Goal: Task Accomplishment & Management: Manage account settings

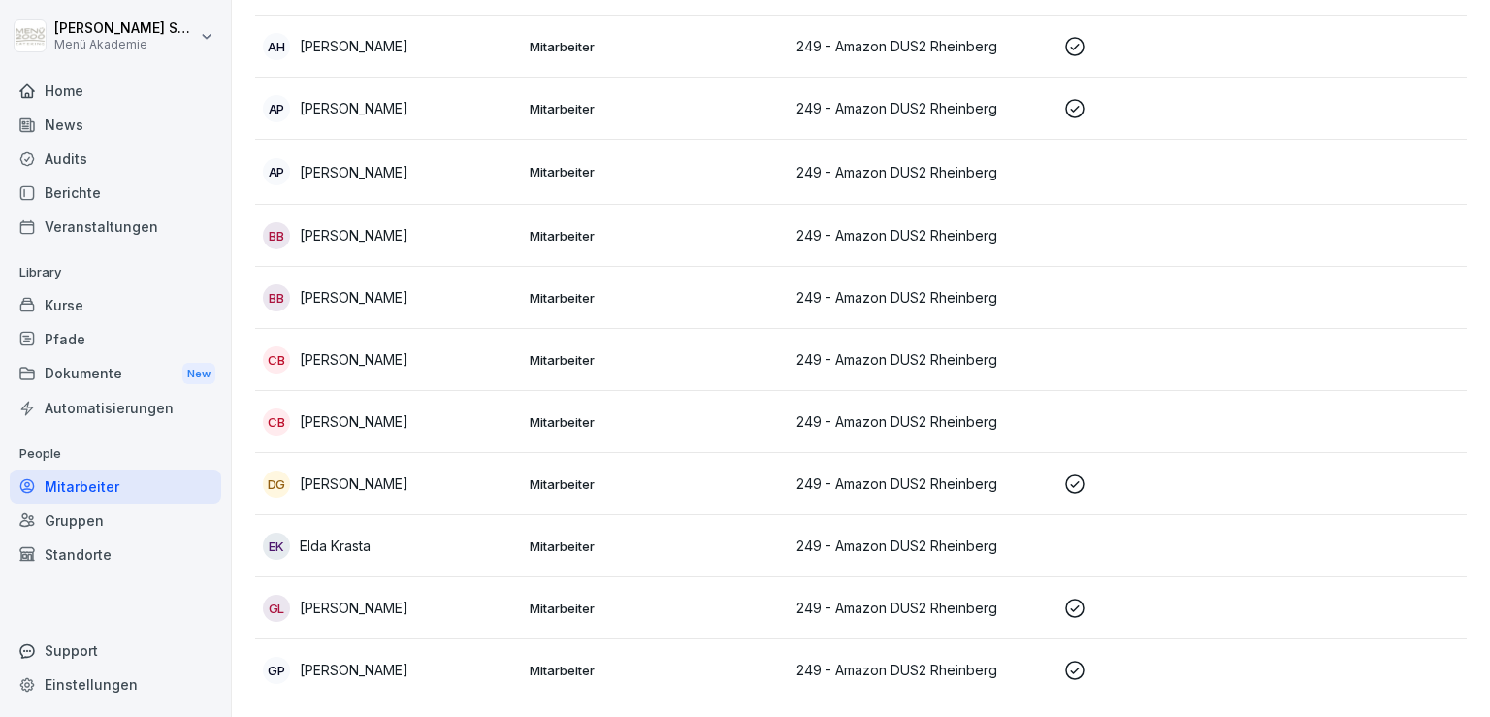
scroll to position [256, 0]
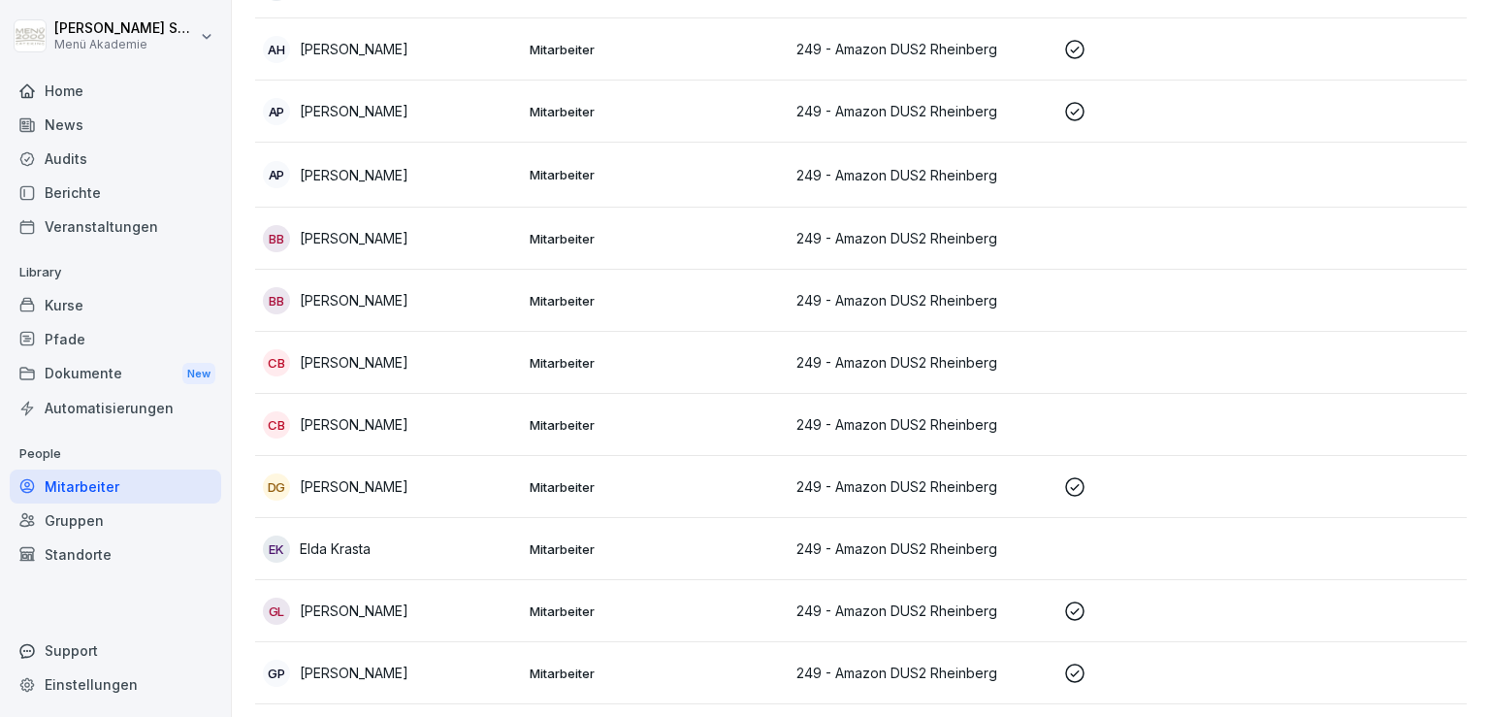
drag, startPoint x: 1388, startPoint y: 60, endPoint x: 1489, endPoint y: 121, distance: 117.9
click at [1399, 62] on td at bounding box center [1455, 49] width 267 height 62
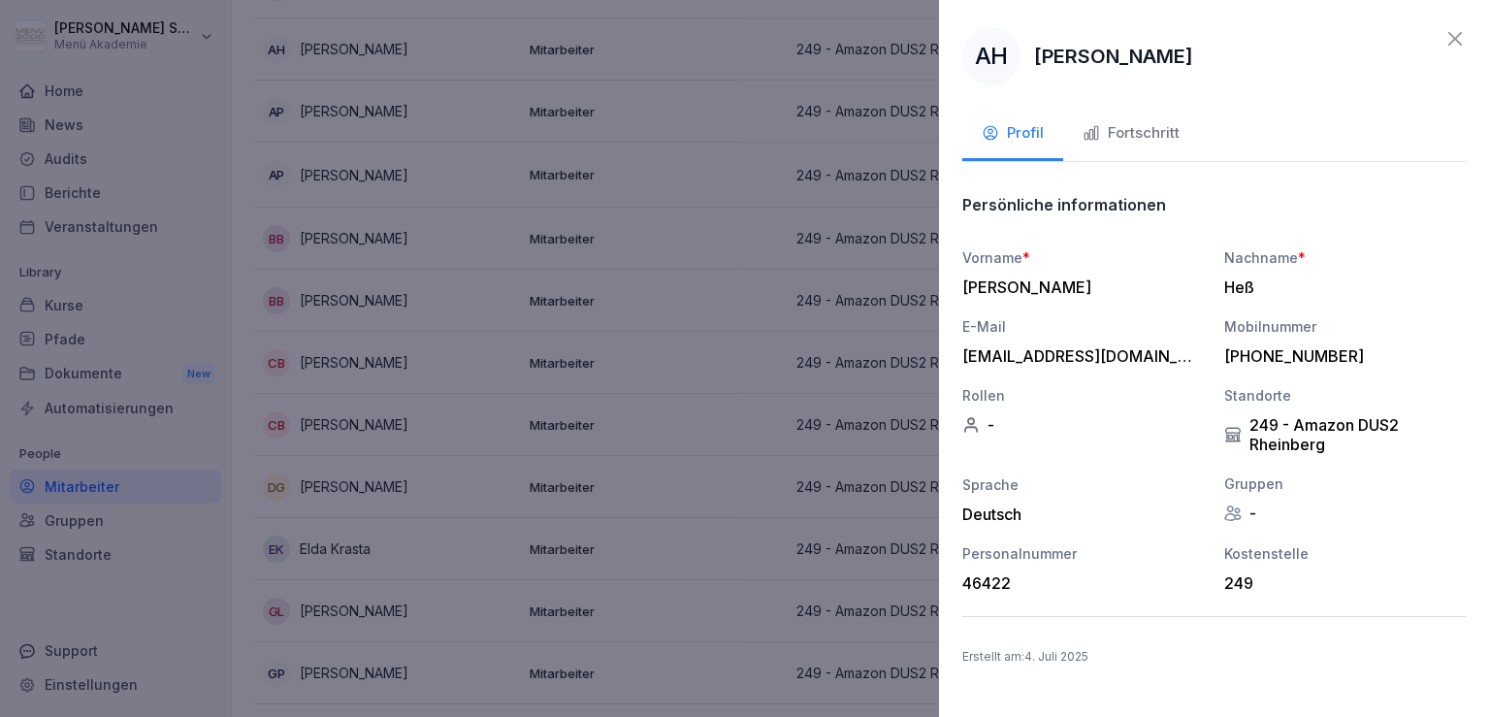
drag, startPoint x: 689, startPoint y: 146, endPoint x: 973, endPoint y: 99, distance: 288.1
click at [690, 146] on div at bounding box center [745, 358] width 1490 height 717
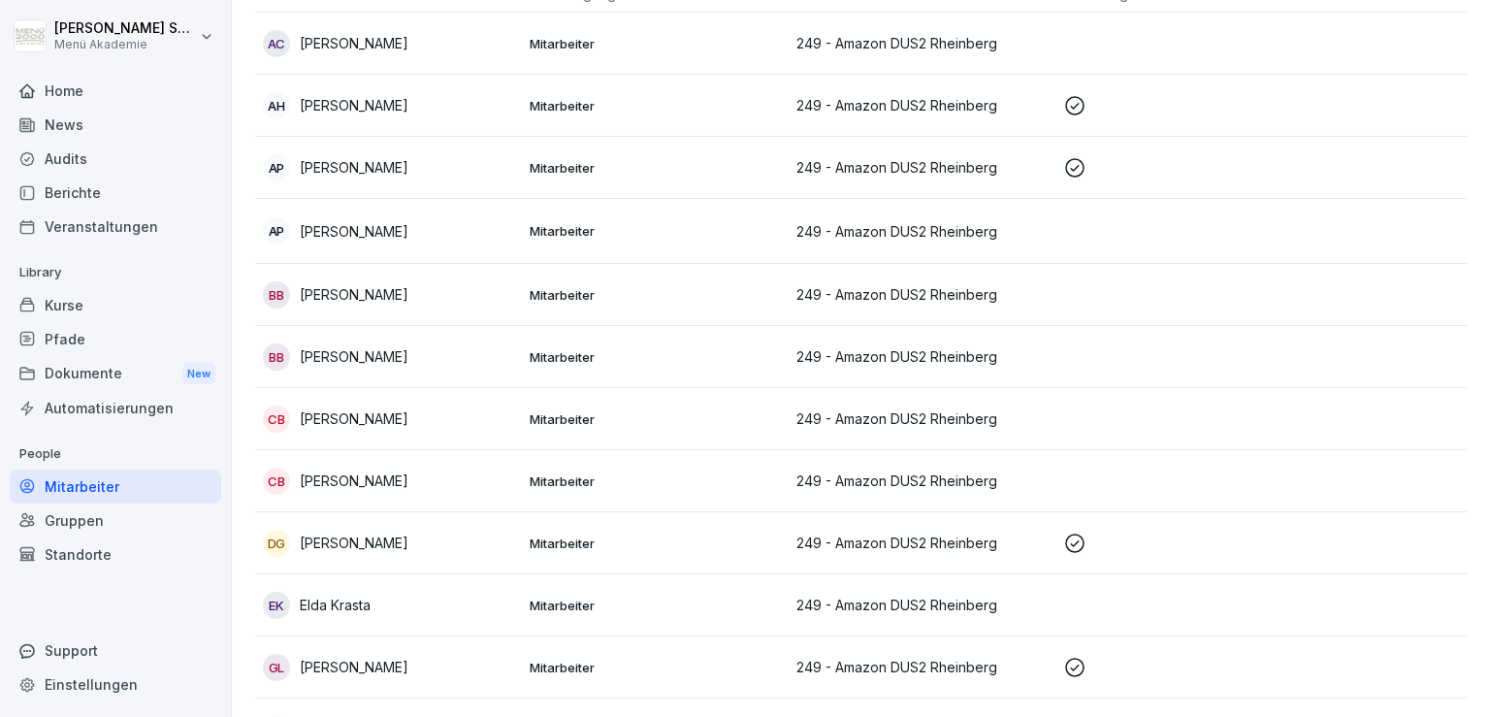
scroll to position [0, 0]
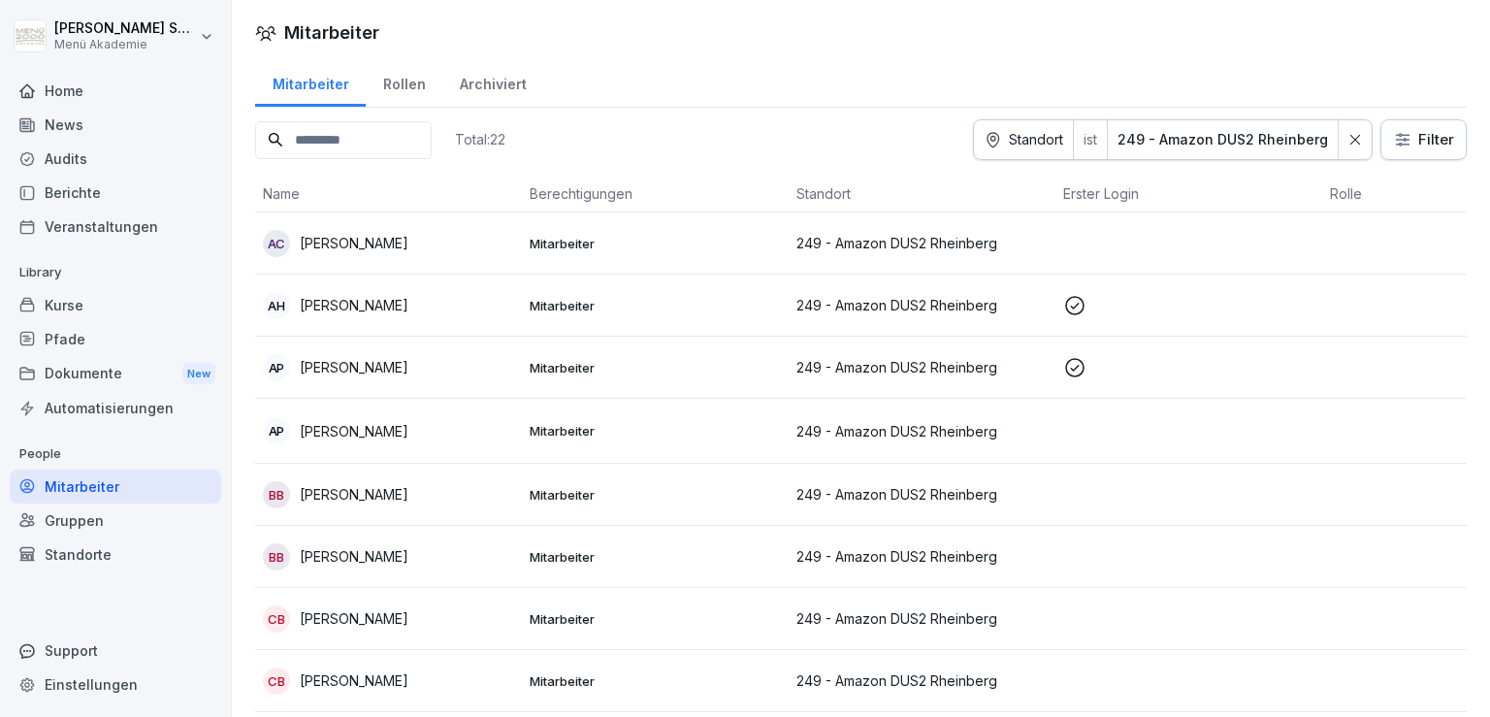
click at [1338, 147] on div at bounding box center [1354, 139] width 33 height 39
click at [1259, 134] on div "Total: 22 Standort ist 249 - Amazon DUS2 Rheinberg Filter" at bounding box center [860, 139] width 1211 height 41
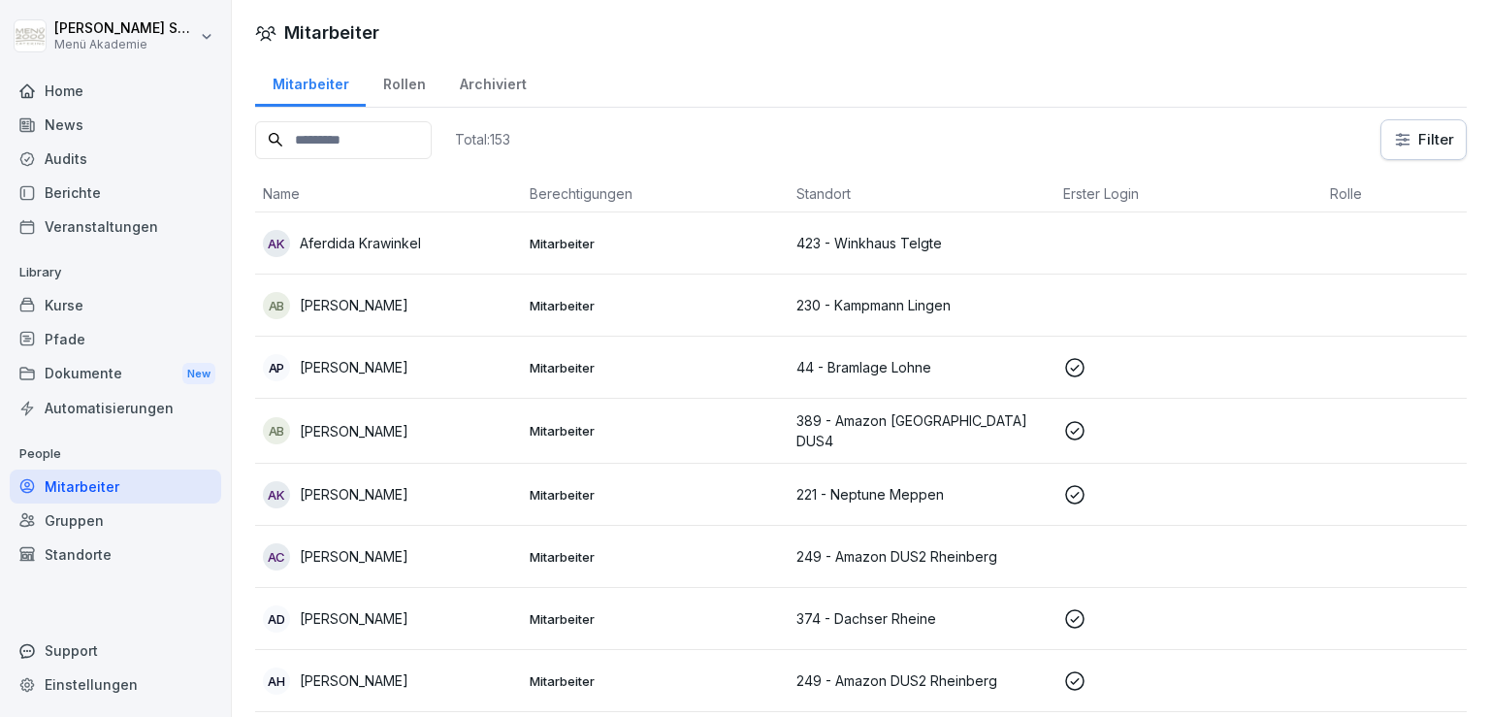
click at [1403, 144] on html "[PERSON_NAME] Menü Akademie Home News Audits Berichte Veranstaltungen Library K…" at bounding box center [745, 358] width 1490 height 717
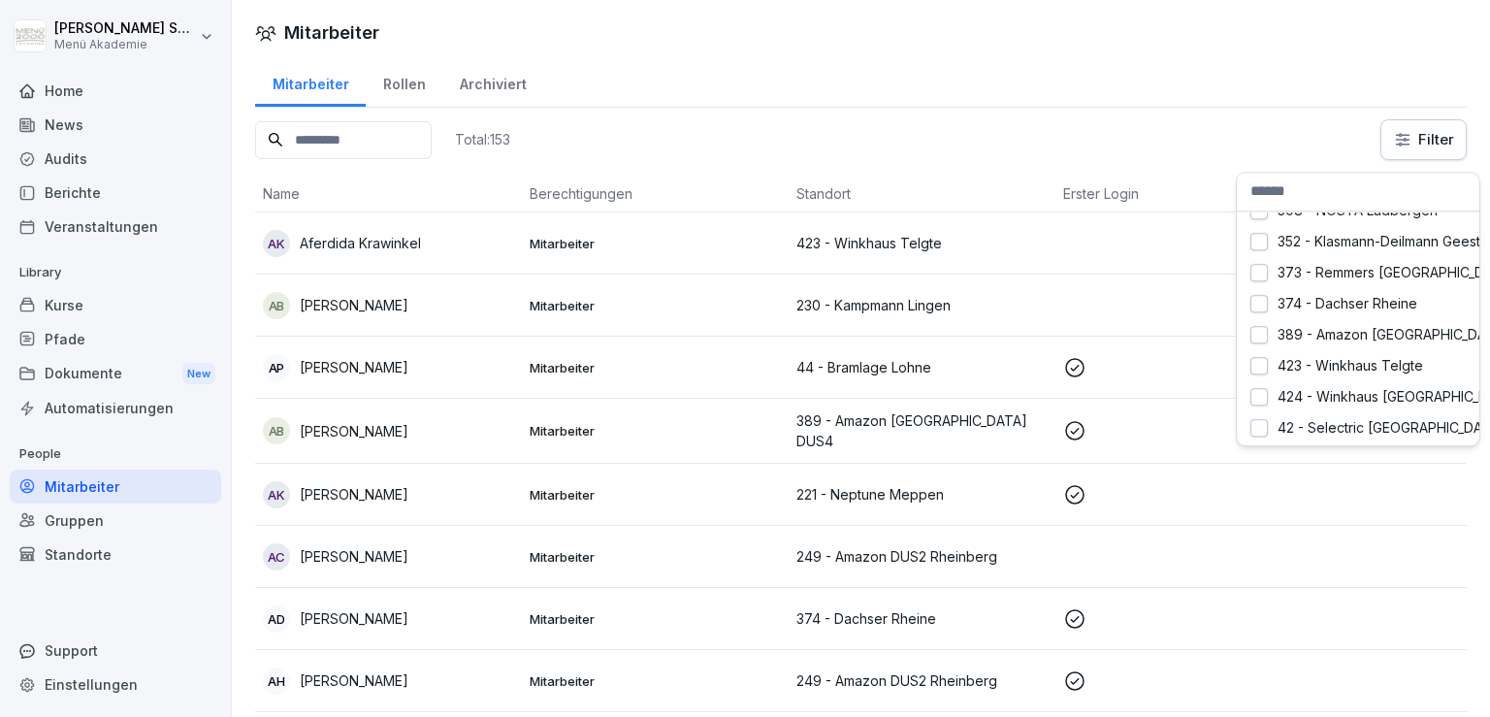
scroll to position [327, 0]
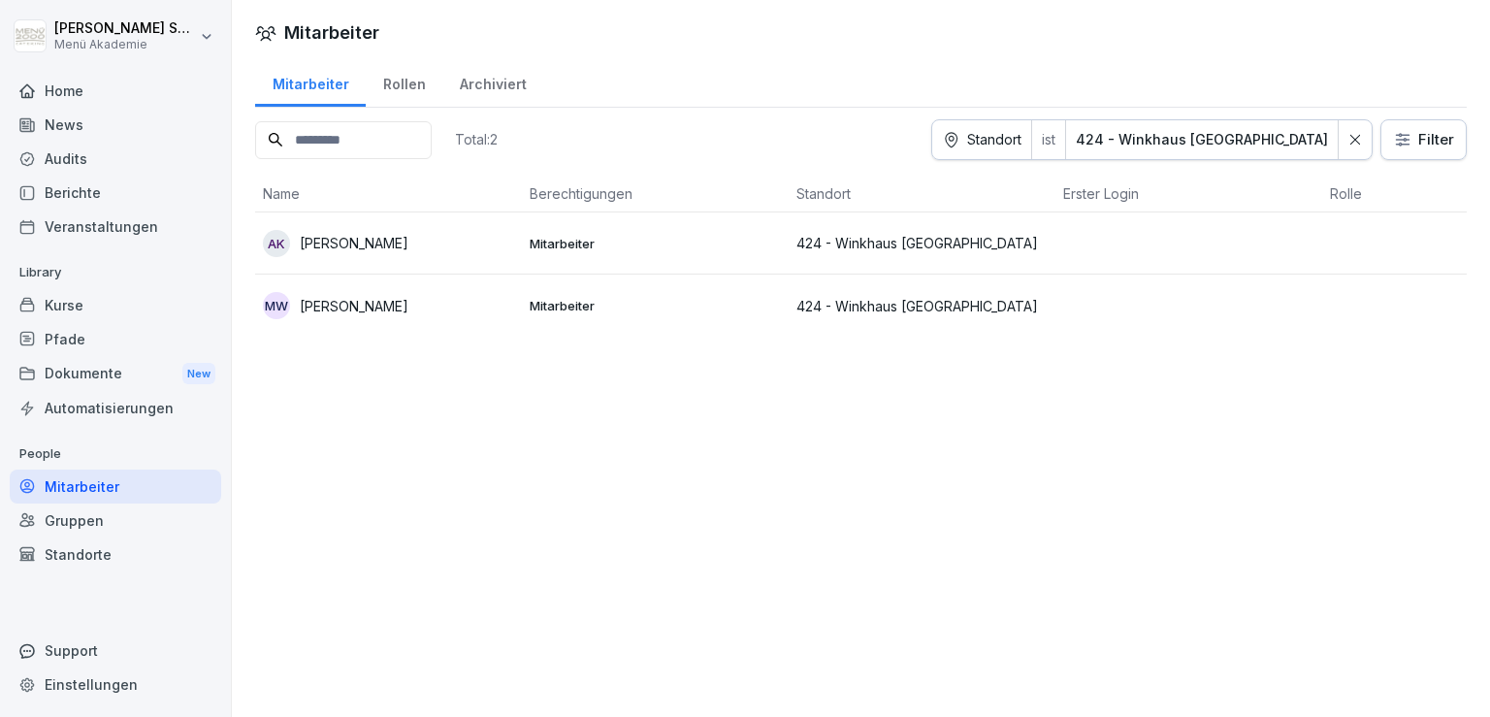
click at [1417, 143] on html "[PERSON_NAME] Menü Akademie Home News Audits Berichte Veranstaltungen Library K…" at bounding box center [745, 358] width 1490 height 717
click at [1344, 137] on html "[PERSON_NAME] Menü Akademie Home News Audits Berichte Veranstaltungen Library K…" at bounding box center [745, 358] width 1490 height 717
click at [1350, 142] on icon at bounding box center [1355, 140] width 10 height 10
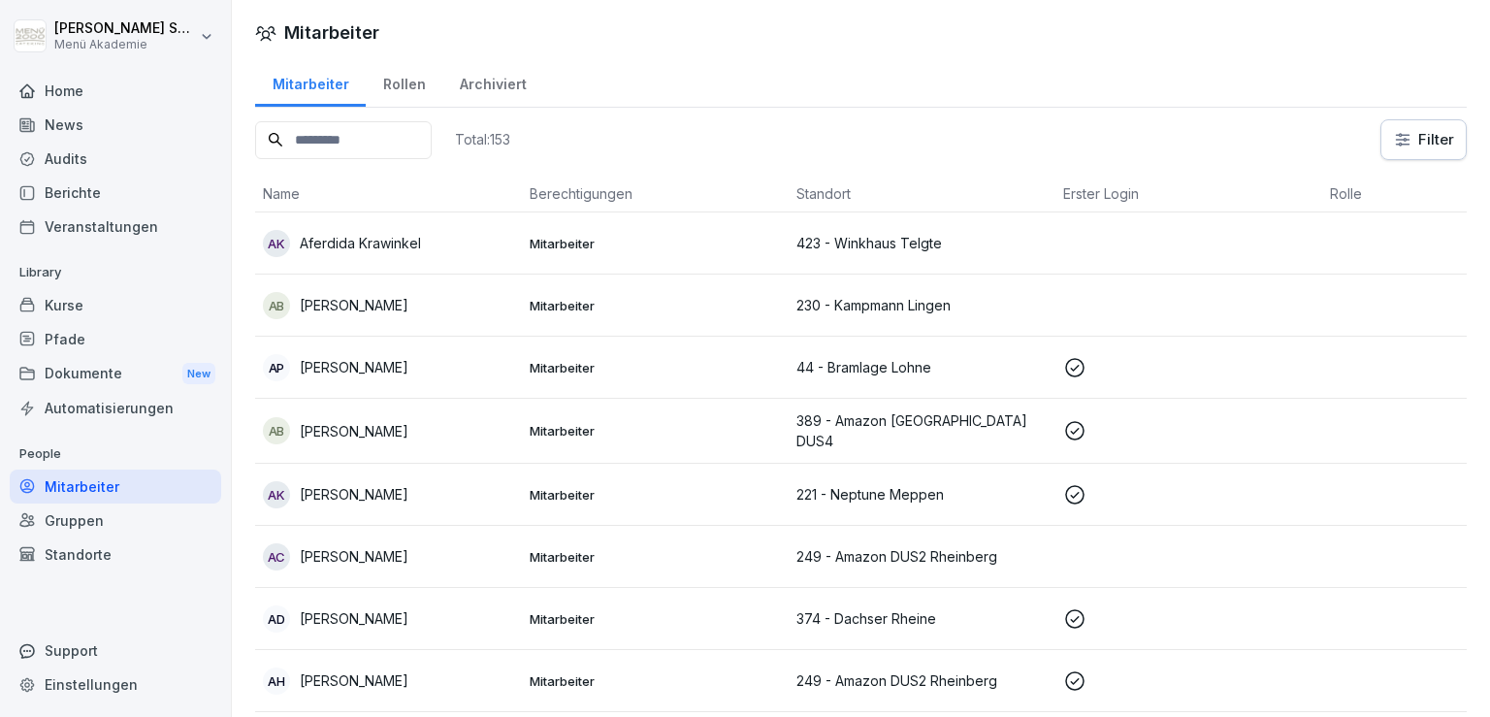
click at [333, 147] on input at bounding box center [343, 140] width 177 height 38
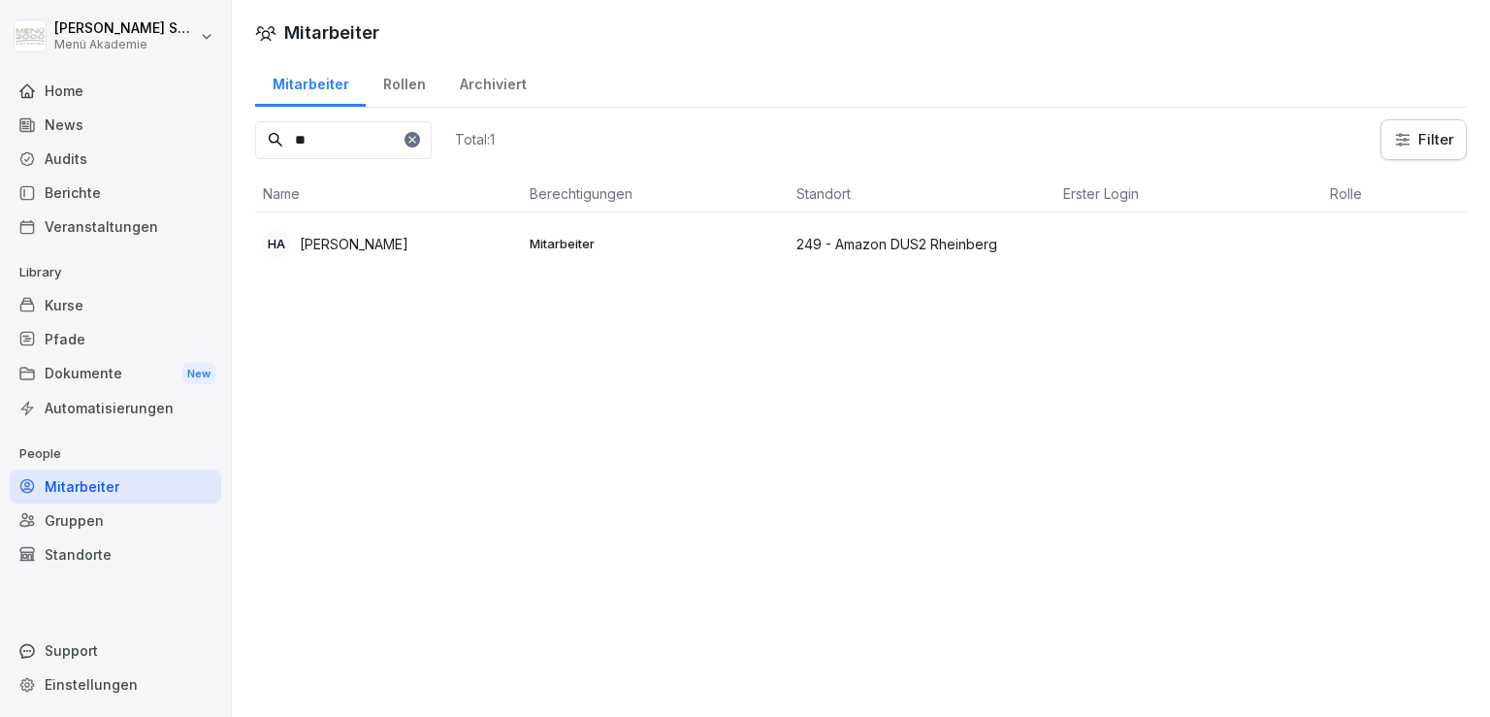
type input "*"
